Goal: Information Seeking & Learning: Learn about a topic

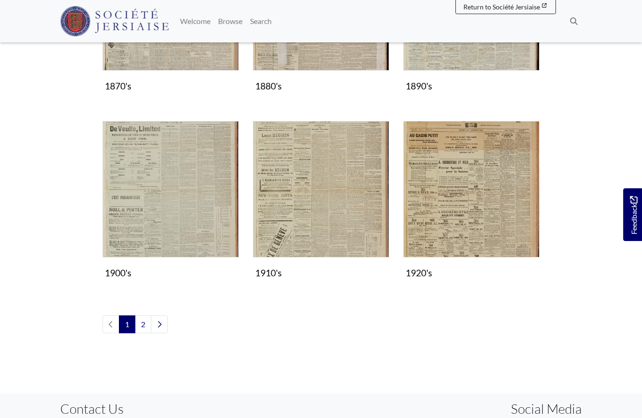
scroll to position [754, 0]
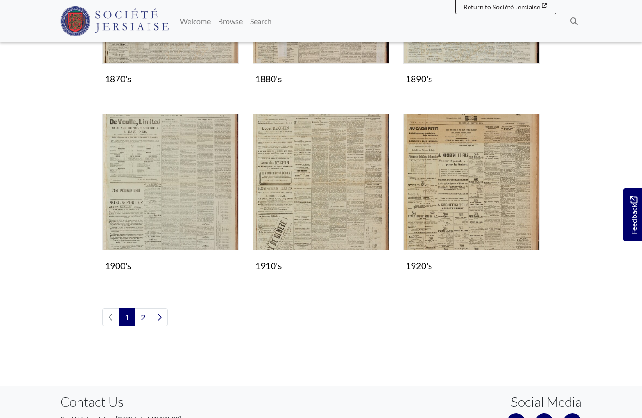
click at [317, 199] on img "Subcollection" at bounding box center [321, 182] width 136 height 136
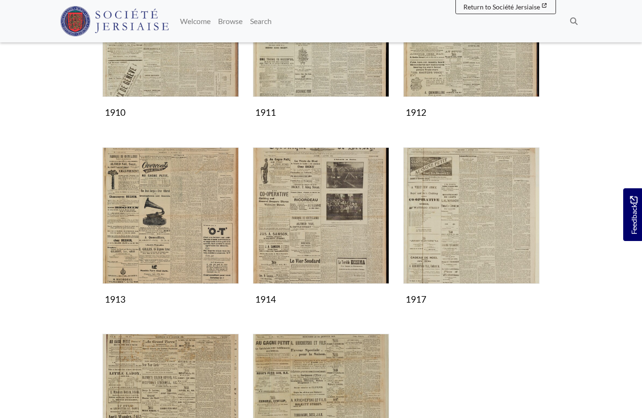
scroll to position [242, 0]
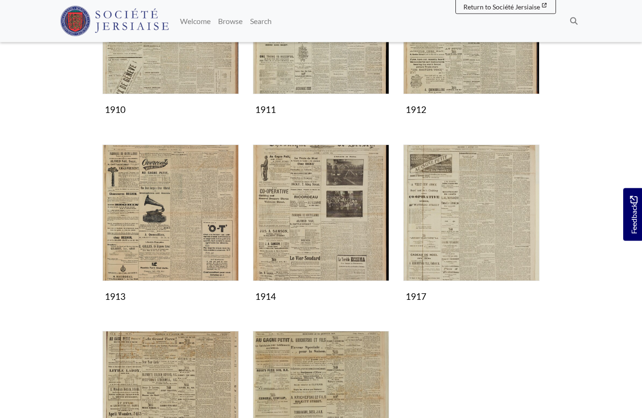
click at [315, 241] on img "Subcollection" at bounding box center [321, 213] width 136 height 136
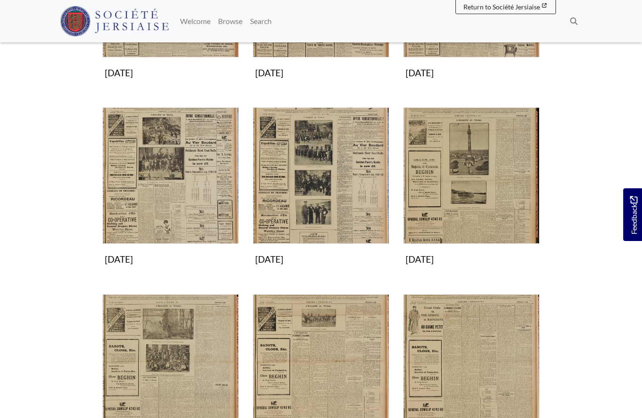
scroll to position [479, 0]
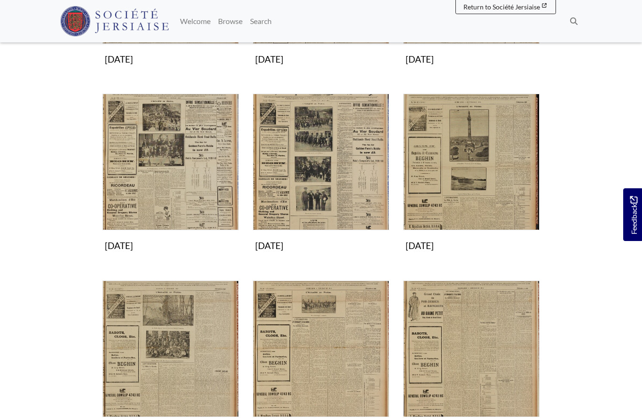
click at [324, 180] on img "Subcollection" at bounding box center [321, 162] width 136 height 136
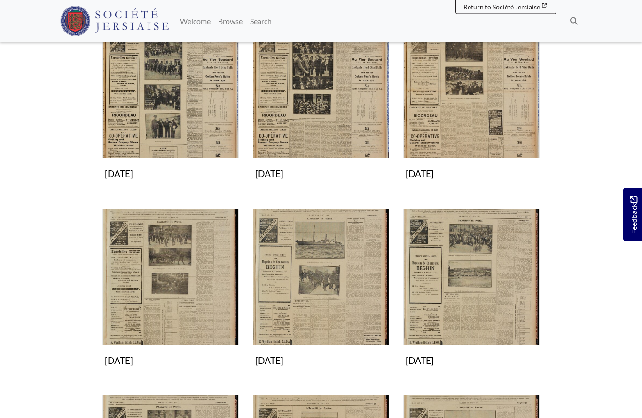
scroll to position [178, 0]
click at [184, 282] on img "Subcollection" at bounding box center [171, 276] width 136 height 136
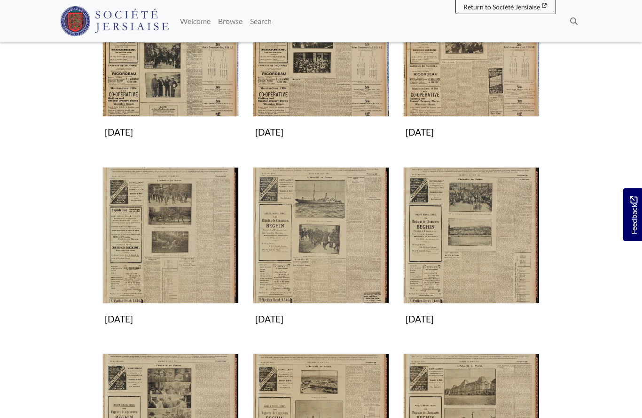
click at [337, 263] on img "Subcollection" at bounding box center [321, 235] width 136 height 136
click at [352, 256] on img "Subcollection" at bounding box center [321, 235] width 136 height 136
click at [346, 260] on img "Subcollection" at bounding box center [321, 235] width 136 height 136
click at [468, 252] on img "Subcollection" at bounding box center [471, 235] width 136 height 136
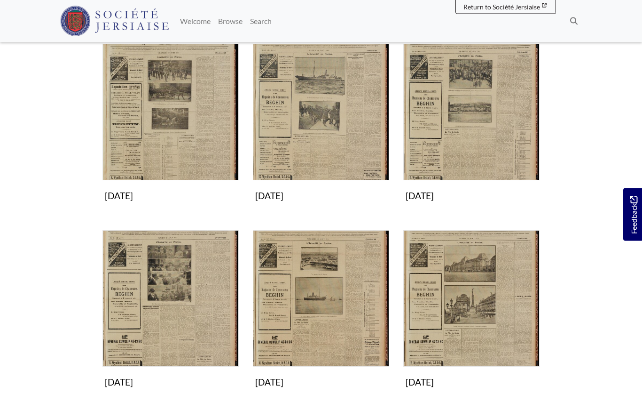
scroll to position [343, 0]
click at [185, 319] on img "Subcollection" at bounding box center [171, 298] width 136 height 136
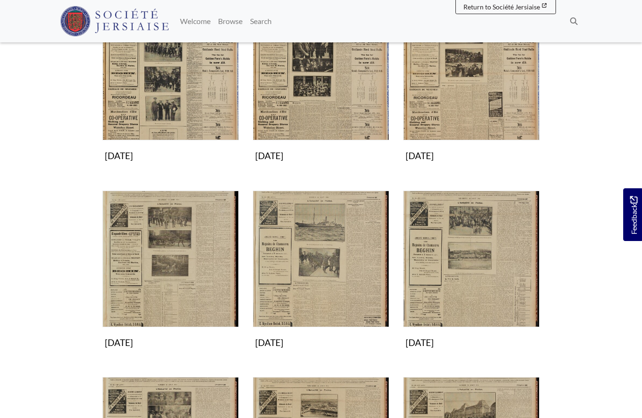
scroll to position [195, 0]
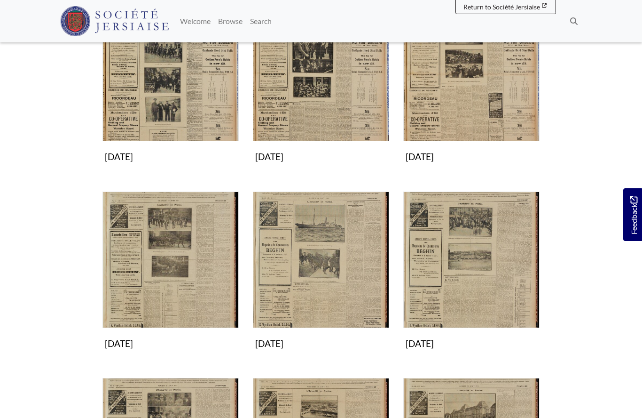
click at [488, 97] on img "Subcollection" at bounding box center [471, 73] width 136 height 136
click at [177, 277] on img "Subcollection" at bounding box center [171, 259] width 136 height 136
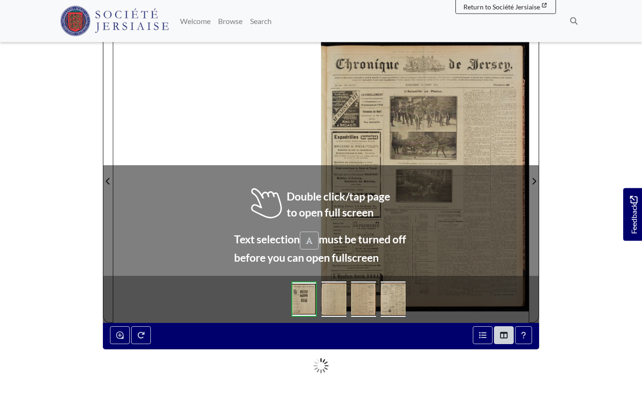
scroll to position [118, 0]
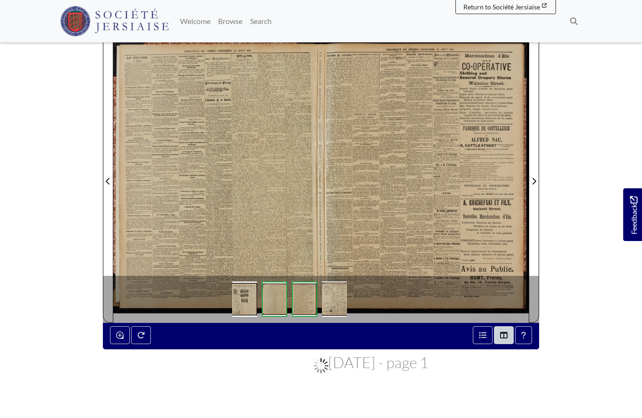
scroll to position [158, 0]
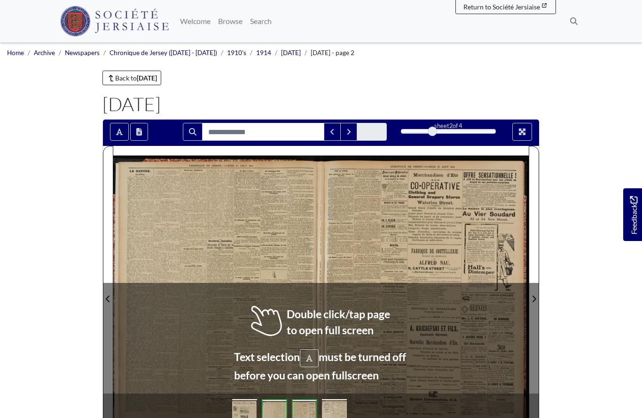
click at [272, 238] on div at bounding box center [217, 293] width 208 height 294
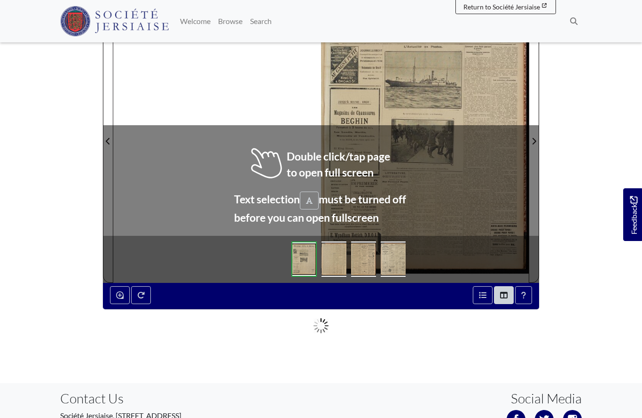
scroll to position [156, 0]
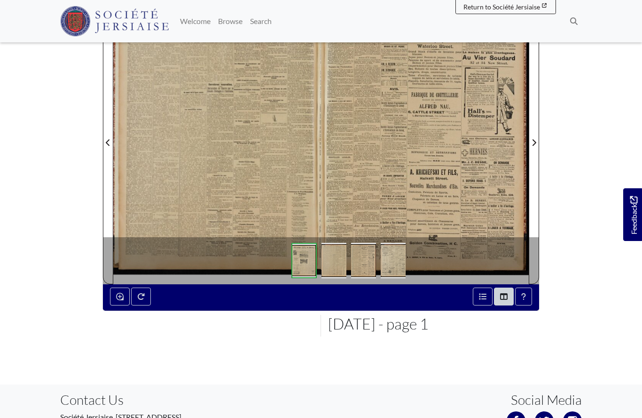
scroll to position [197, 0]
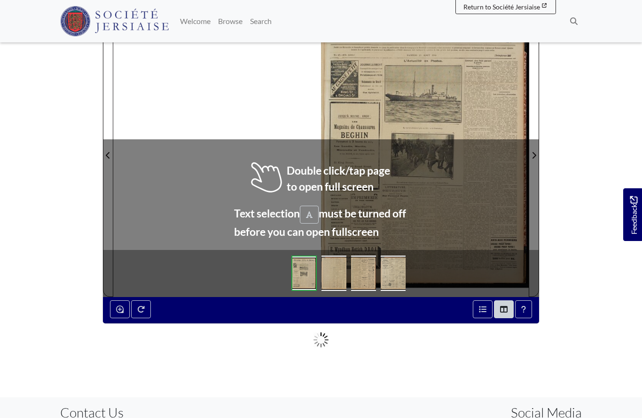
scroll to position [144, 0]
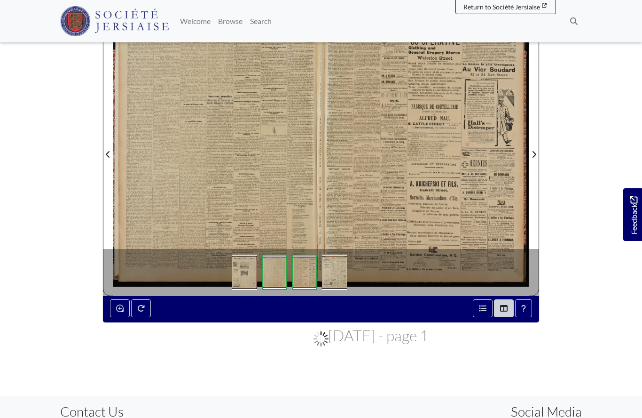
scroll to position [185, 0]
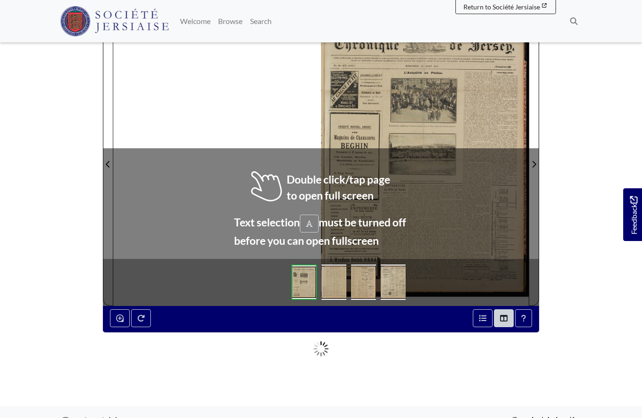
scroll to position [146, 0]
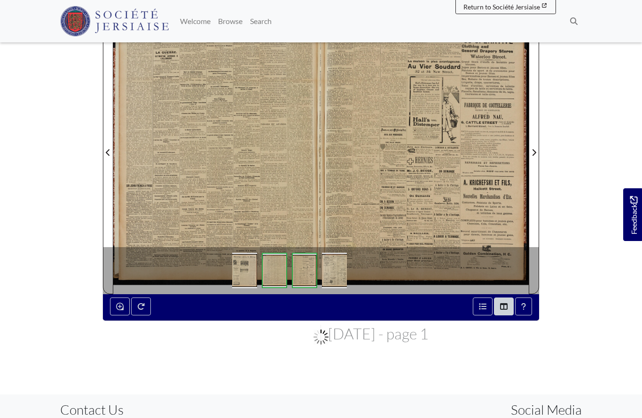
scroll to position [187, 0]
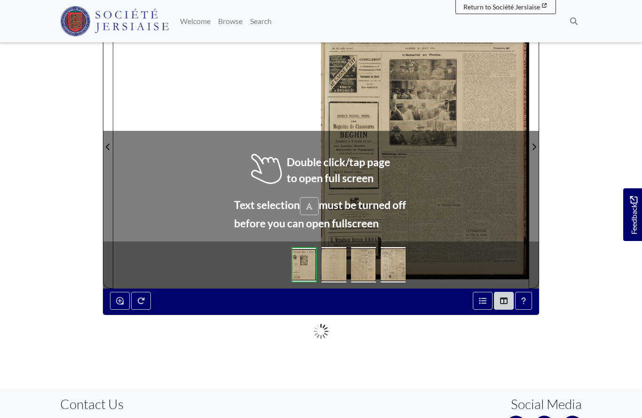
scroll to position [150, 0]
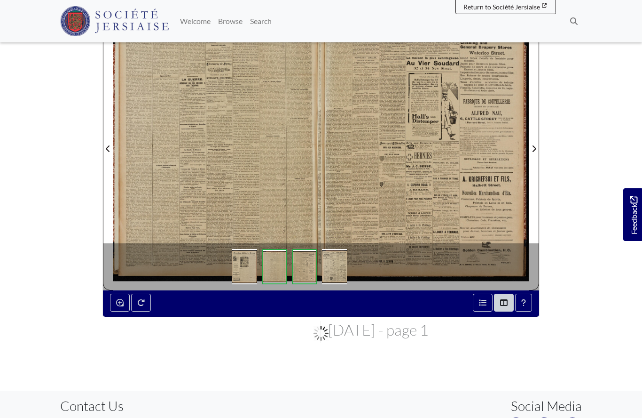
scroll to position [191, 0]
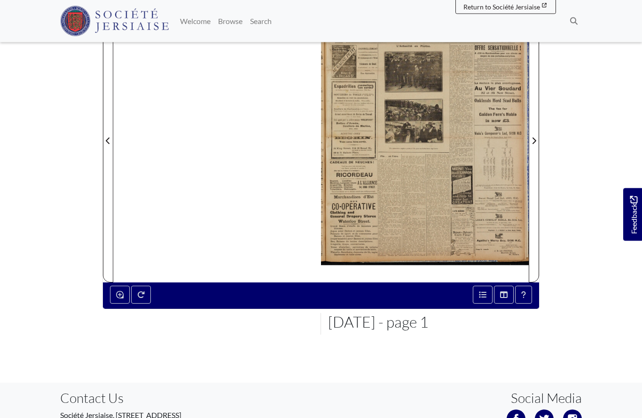
scroll to position [156, 0]
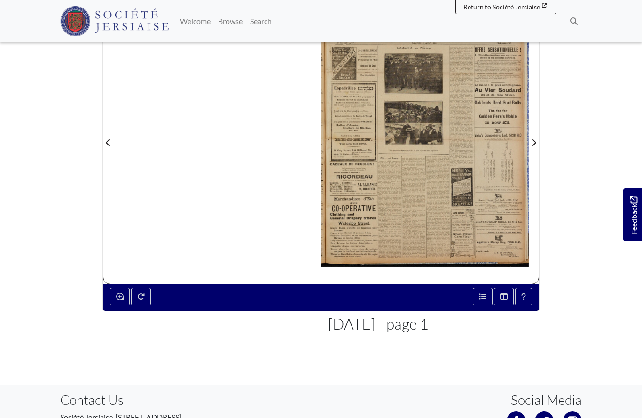
click at [533, 139] on icon "Next Page" at bounding box center [534, 143] width 5 height 8
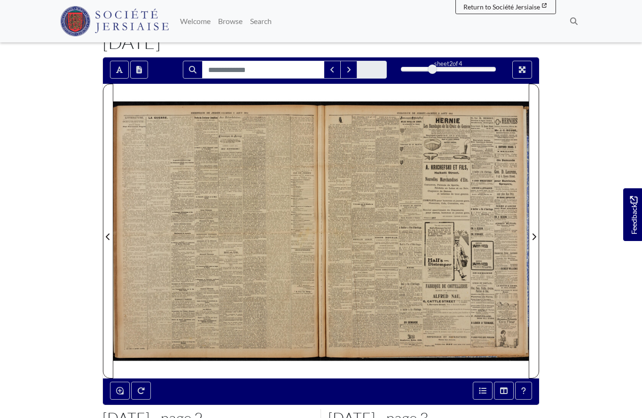
scroll to position [64, 0]
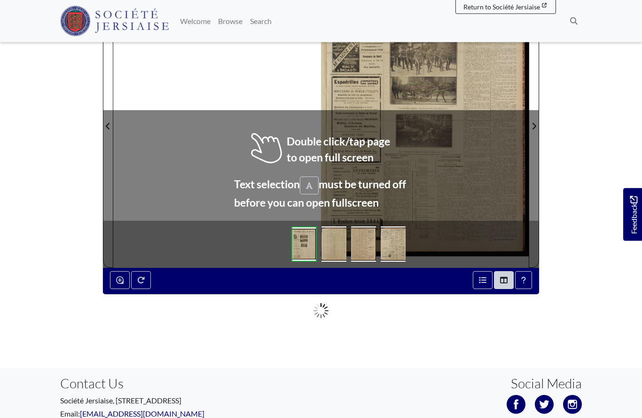
scroll to position [171, 0]
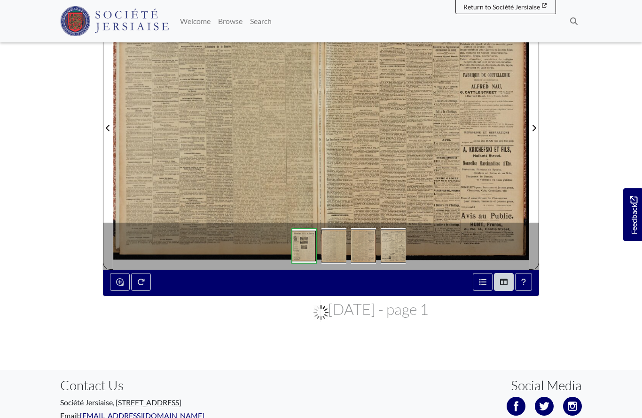
scroll to position [212, 0]
